Goal: Information Seeking & Learning: Learn about a topic

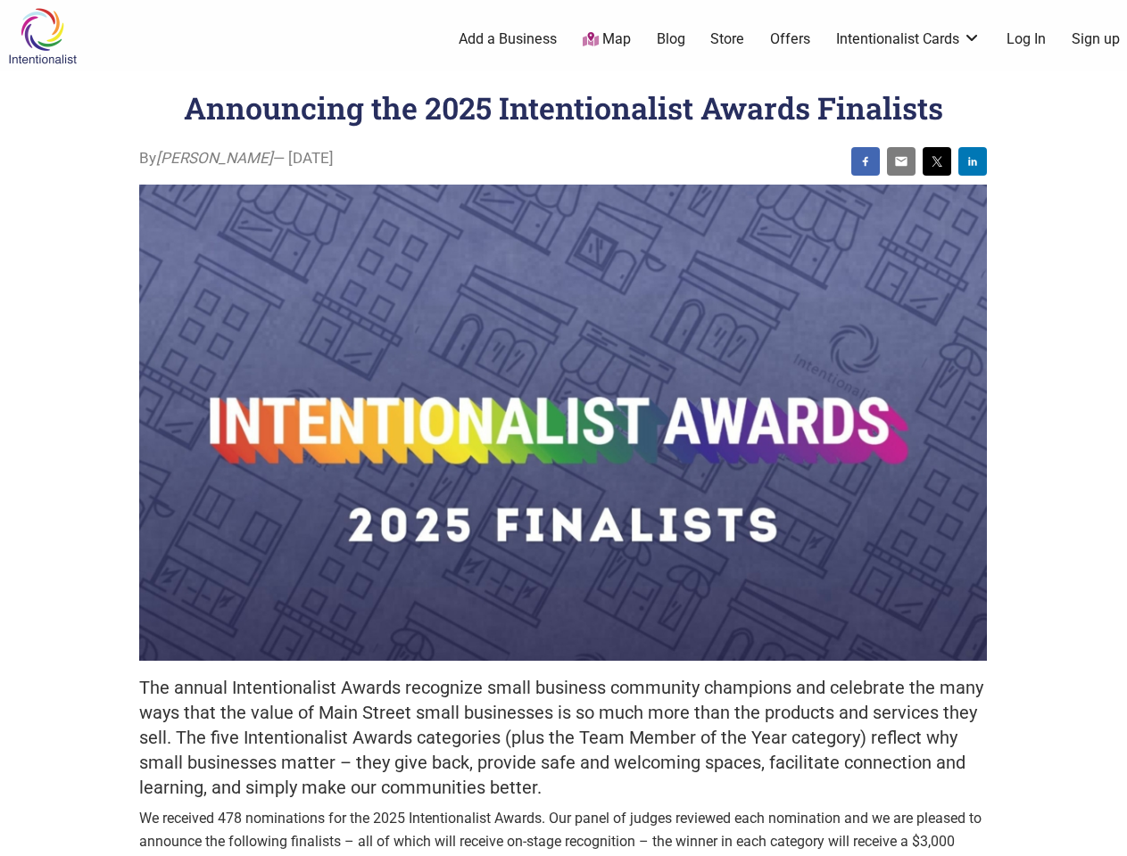
click at [563, 428] on img at bounding box center [562, 423] width 847 height 476
click at [865, 161] on img at bounding box center [865, 161] width 14 height 14
click at [901, 161] on img at bounding box center [901, 161] width 14 height 14
click at [937, 161] on img at bounding box center [937, 161] width 14 height 14
click at [972, 161] on img at bounding box center [972, 161] width 14 height 14
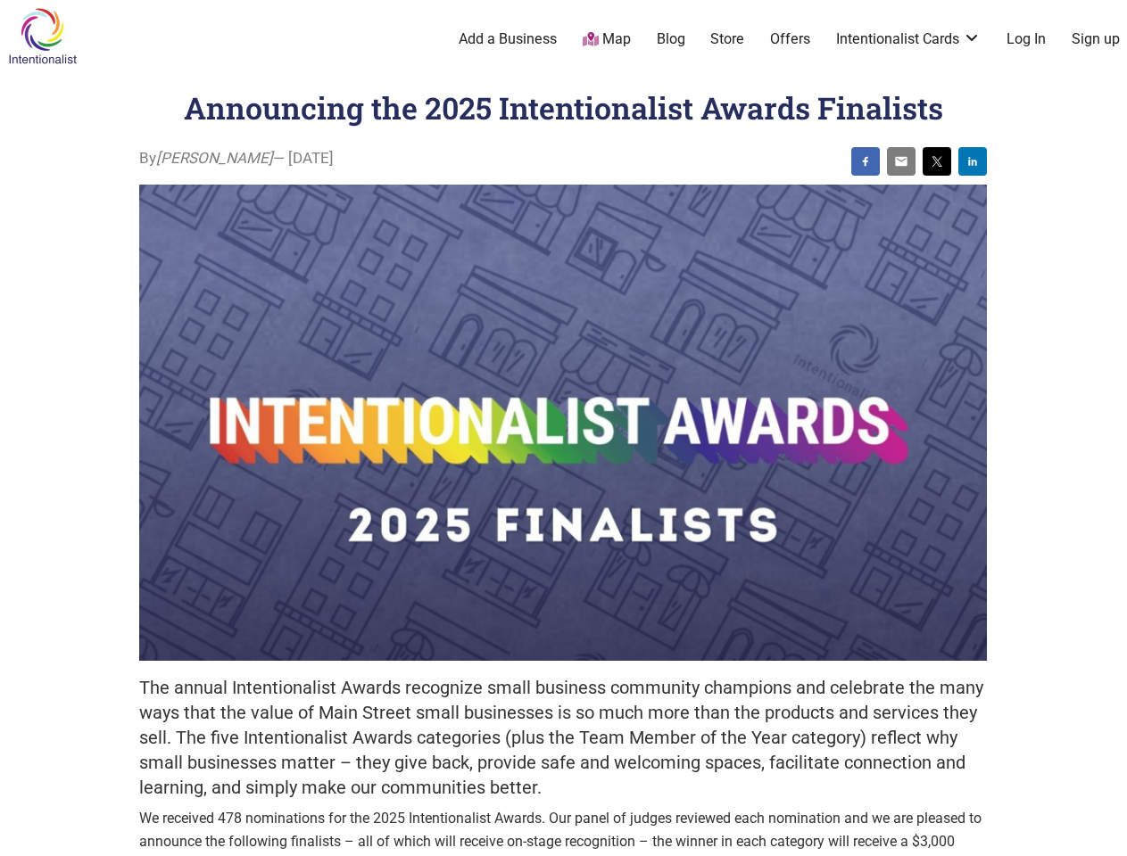
click at [1106, 836] on icon at bounding box center [1107, 834] width 20 height 22
